Goal: Transaction & Acquisition: Purchase product/service

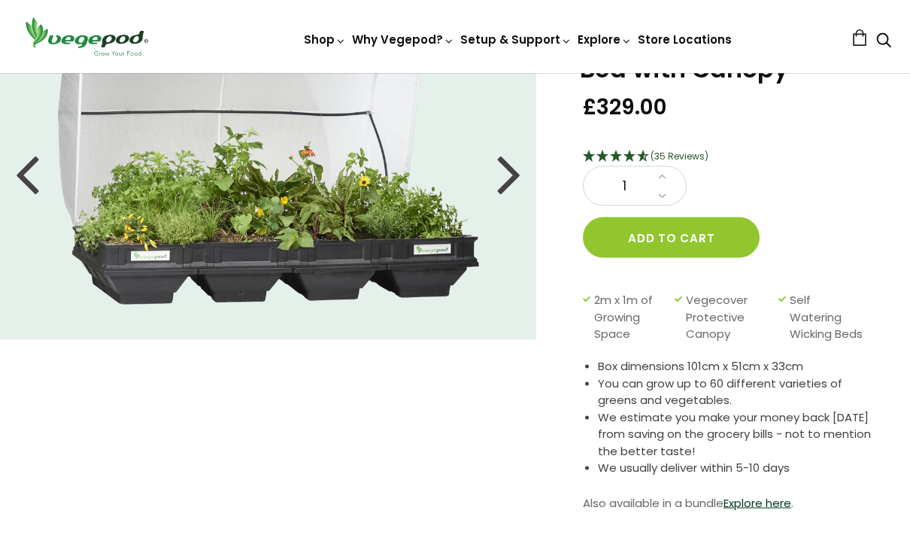
scroll to position [101, 0]
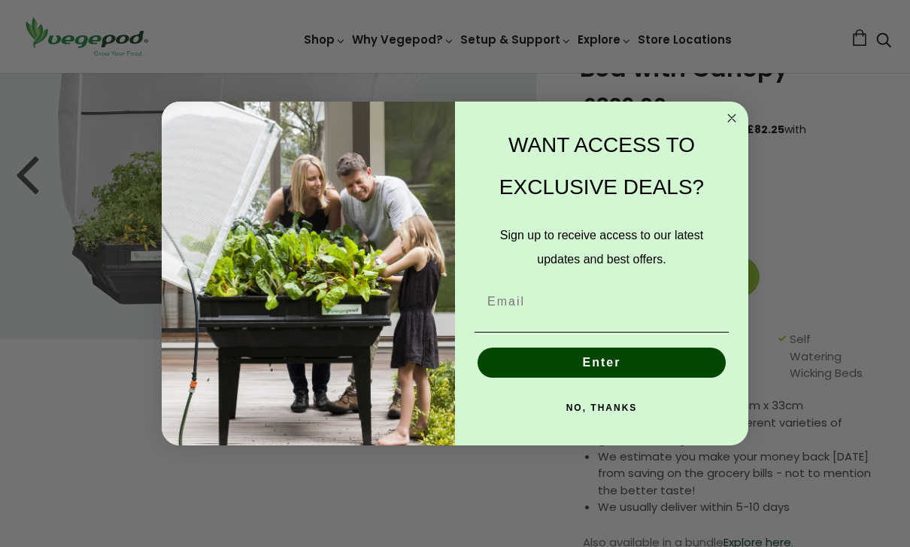
click at [735, 122] on icon "Close dialog" at bounding box center [732, 118] width 8 height 8
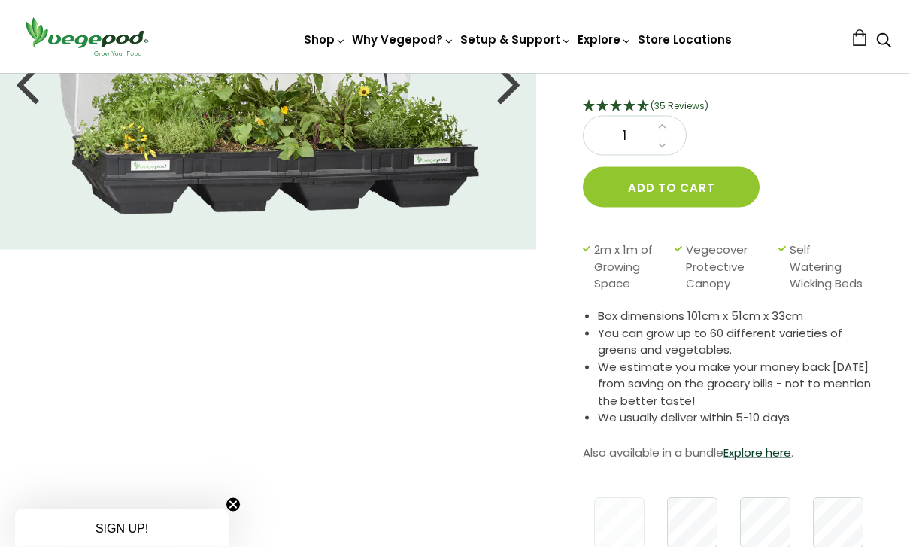
scroll to position [191, 0]
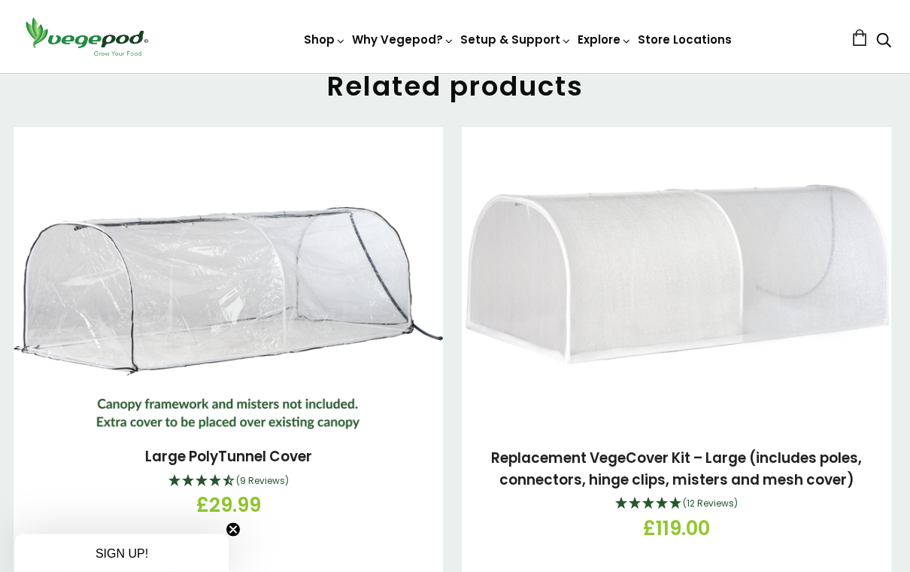
scroll to position [2305, 0]
click at [649, 571] on div "Replacement VegeCover Kit – Large (includes poles, connectors, hinge clips, mis…" at bounding box center [677, 371] width 430 height 489
click at [701, 494] on div "(12 Reviews)" at bounding box center [676, 504] width 407 height 20
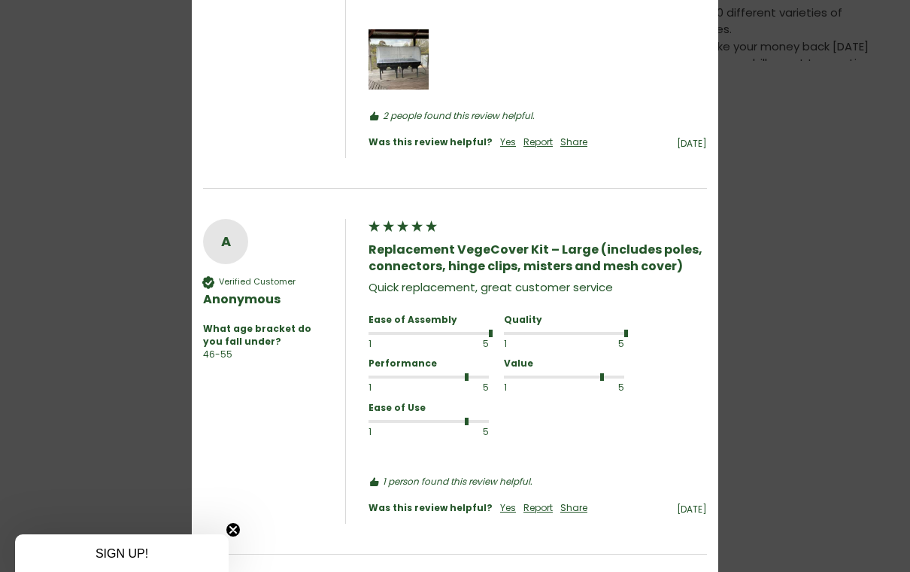
scroll to position [16, 0]
